Goal: Task Accomplishment & Management: Use online tool/utility

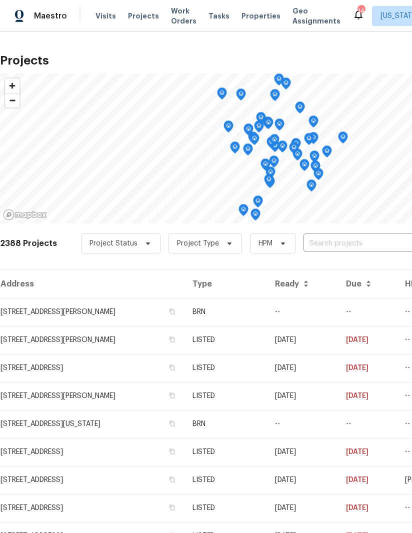
click at [81, 341] on td "[STREET_ADDRESS][PERSON_NAME]" at bounding box center [92, 340] width 185 height 28
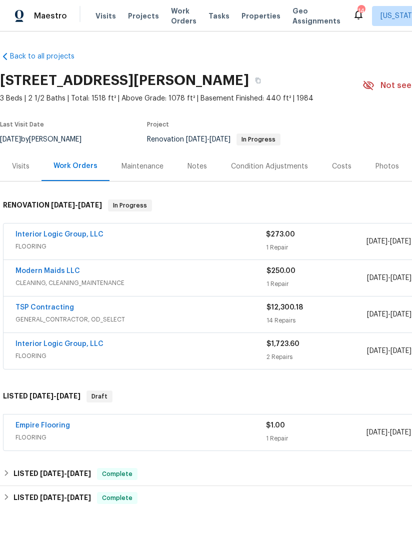
click at [64, 237] on link "Interior Logic Group, LLC" at bounding box center [60, 234] width 88 height 7
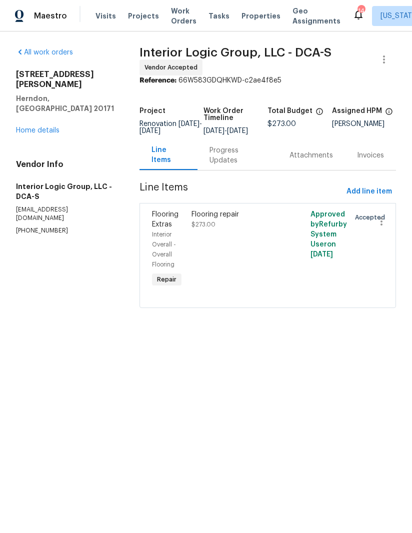
click at [53, 127] on link "Home details" at bounding box center [38, 130] width 44 height 7
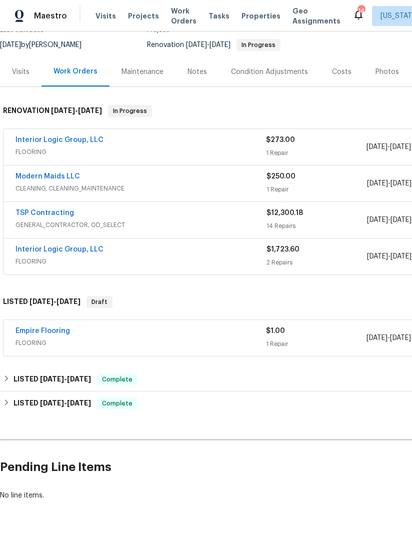
scroll to position [94, 0]
click at [57, 333] on link "Empire Flooring" at bounding box center [43, 331] width 55 height 7
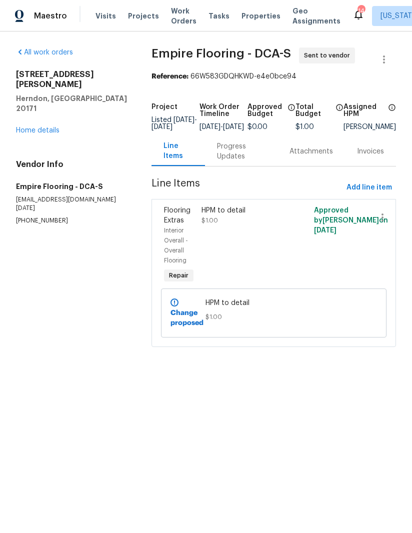
click at [100, 16] on span "Visits" at bounding box center [106, 16] width 21 height 10
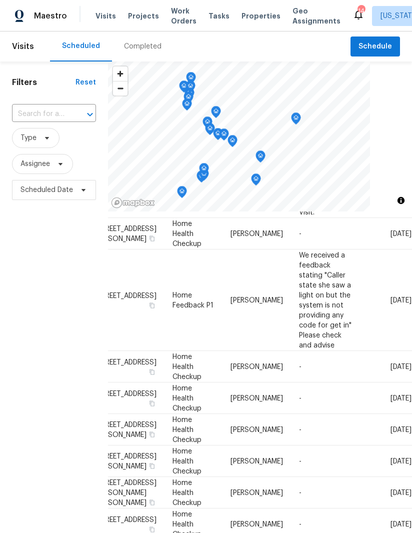
scroll to position [587, 97]
click at [0, 0] on icon at bounding box center [0, 0] width 0 height 0
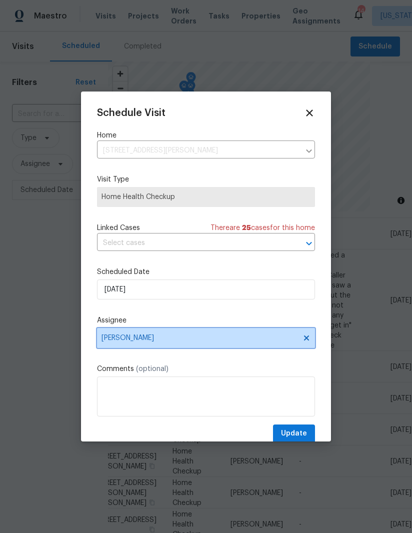
click at [313, 339] on span "[PERSON_NAME]" at bounding box center [206, 338] width 218 height 20
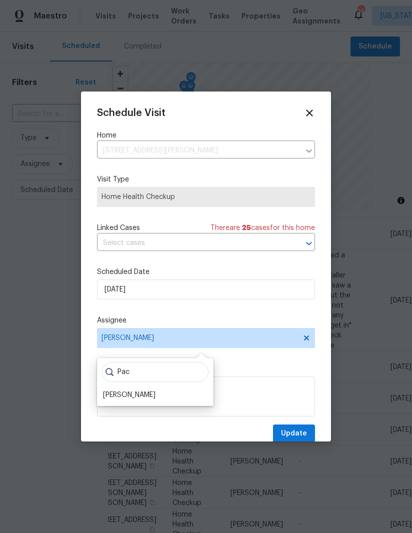
scroll to position [21, 0]
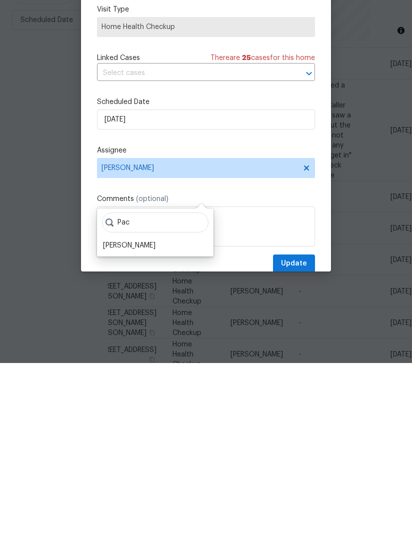
type input "Pac"
click at [145, 411] on div "[PERSON_NAME]" at bounding box center [129, 416] width 53 height 10
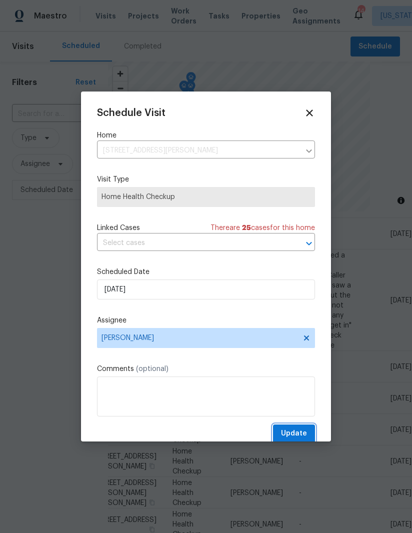
click at [296, 436] on span "Update" at bounding box center [294, 434] width 26 height 13
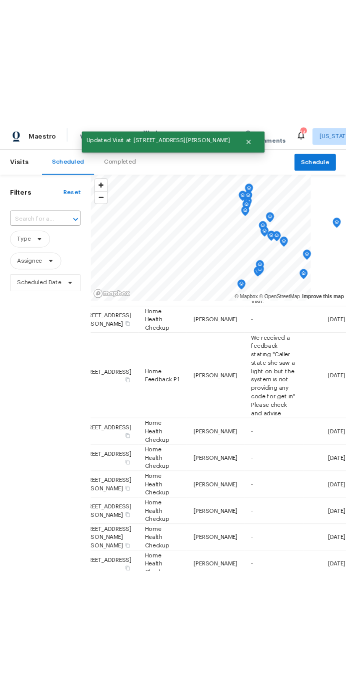
scroll to position [508, 0]
